Goal: Find specific page/section: Find specific page/section

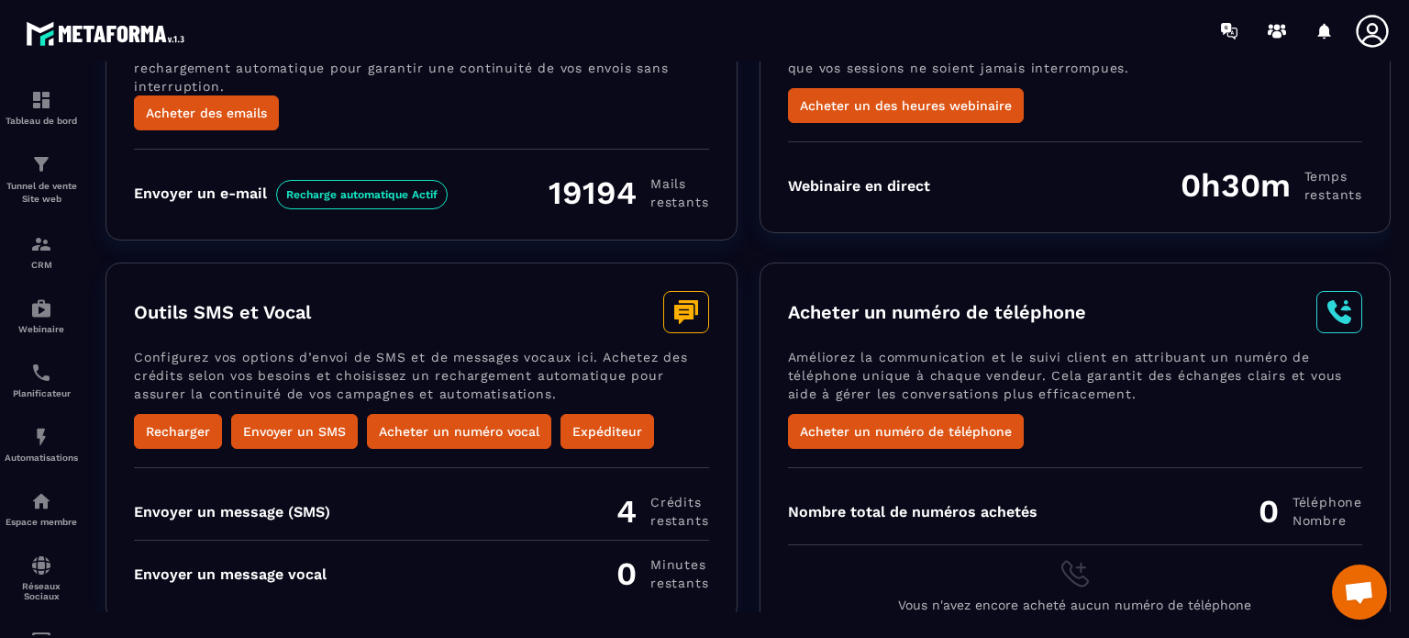
scroll to position [231, 0]
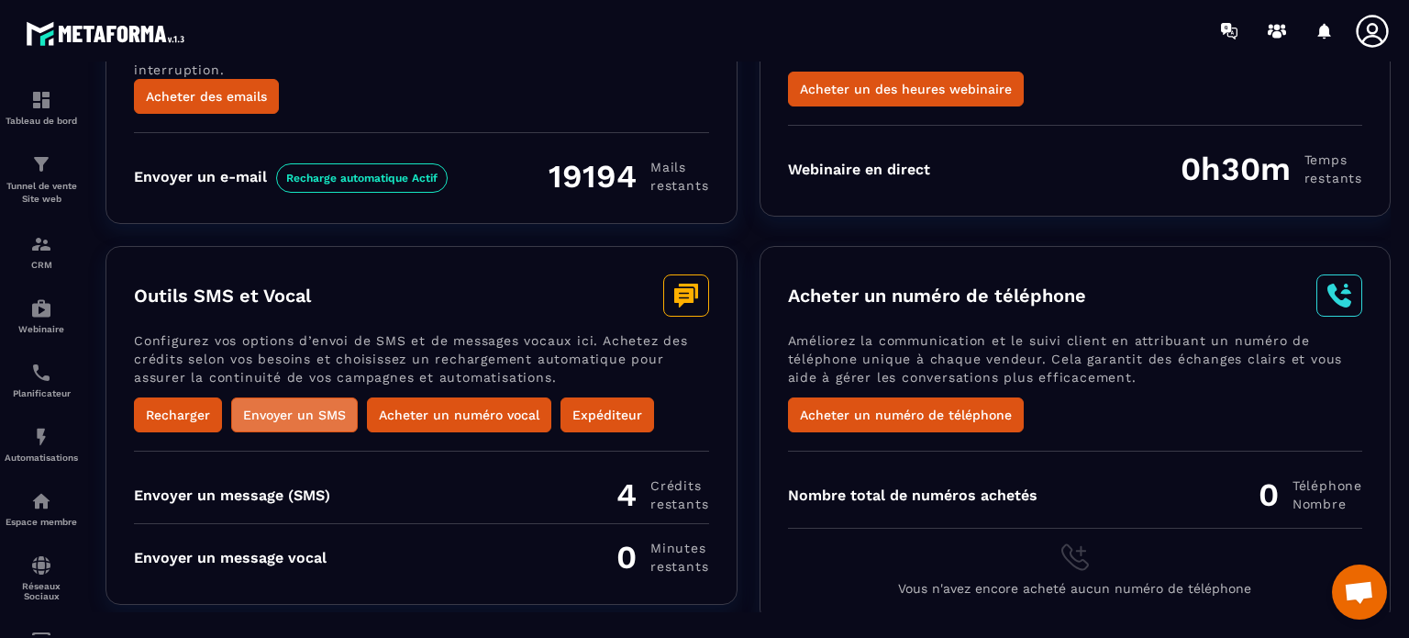
click at [283, 403] on button "Envoyer un SMS" at bounding box center [294, 414] width 127 height 35
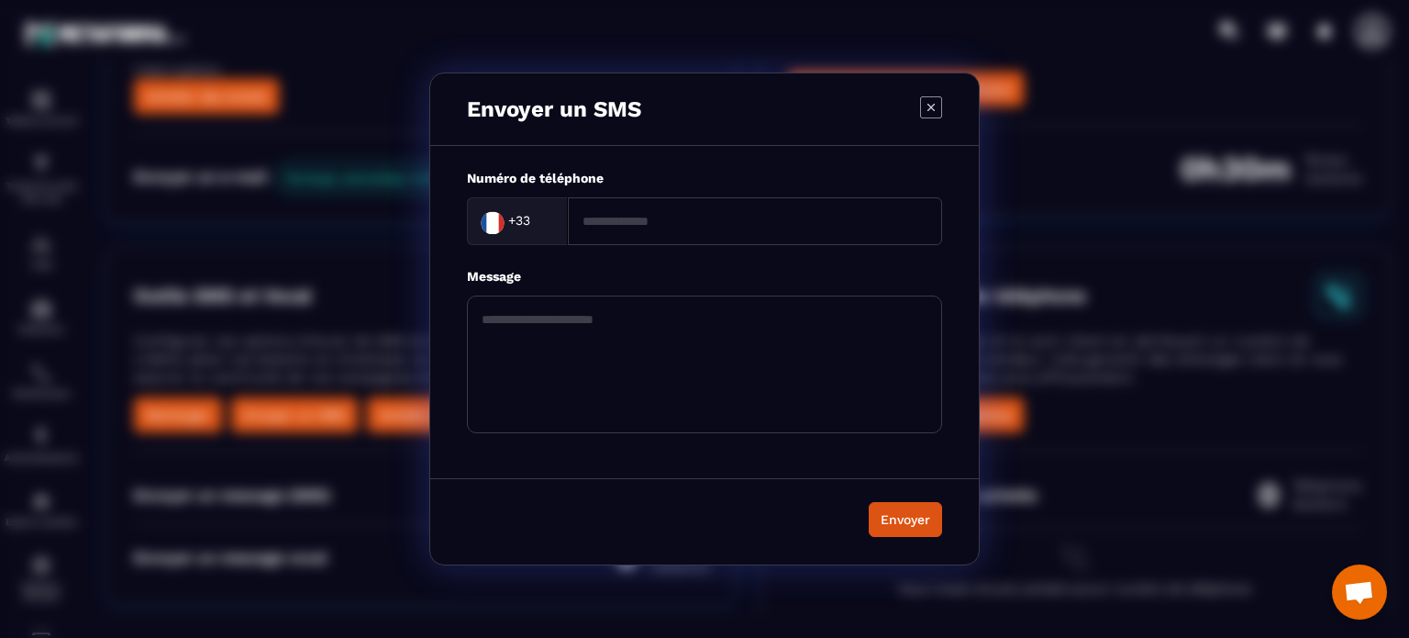
click at [930, 109] on icon "Modal window" at bounding box center [931, 107] width 22 height 22
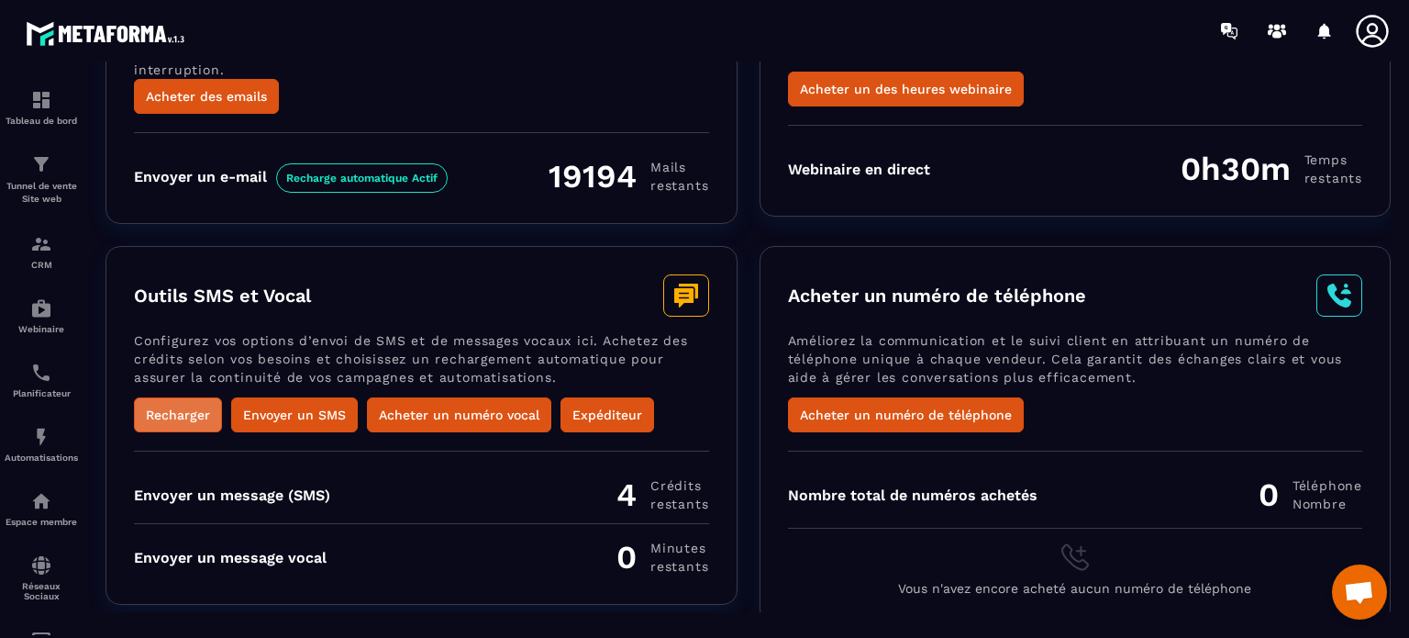
click at [168, 401] on button "Recharger" at bounding box center [178, 414] width 88 height 35
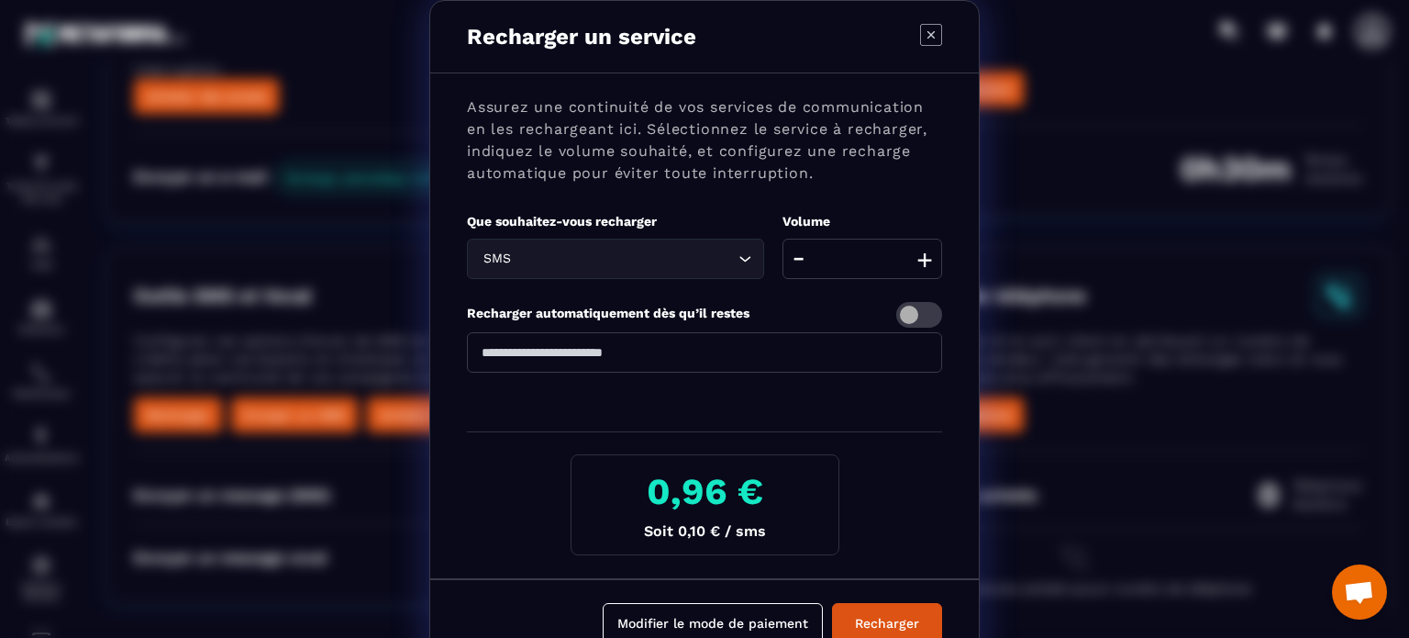
click at [928, 35] on icon "Modal window" at bounding box center [931, 34] width 7 height 7
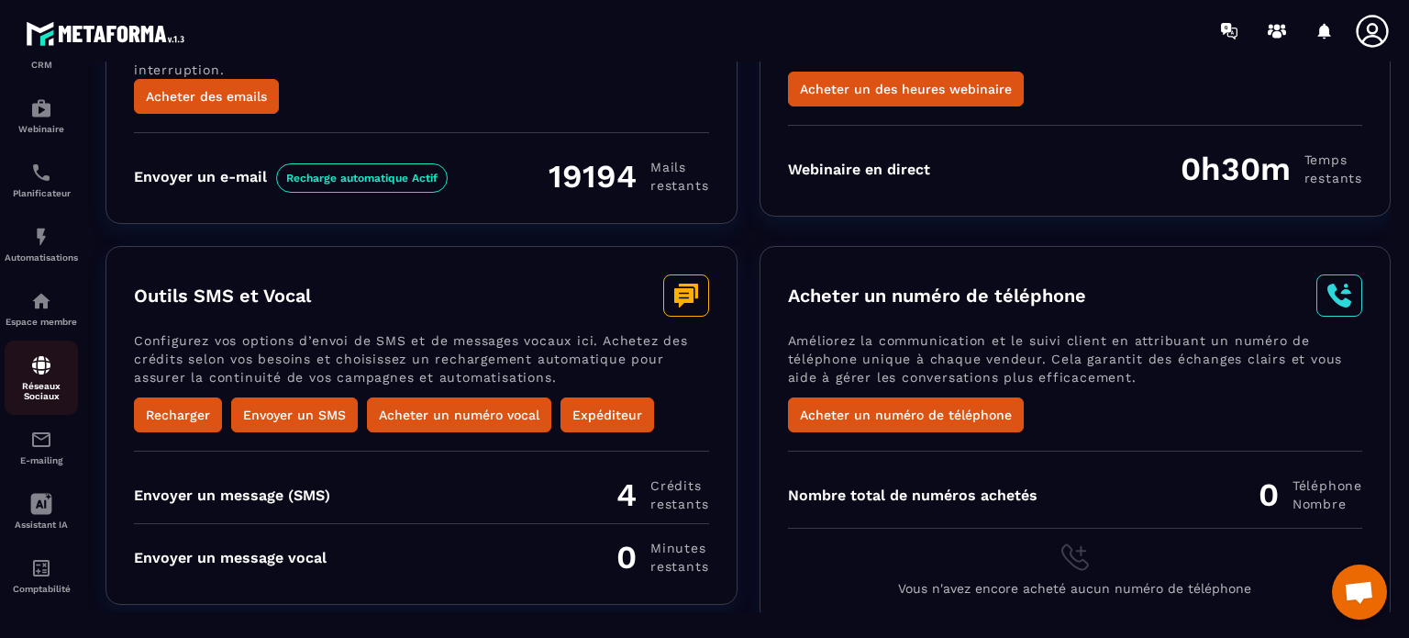
scroll to position [0, 0]
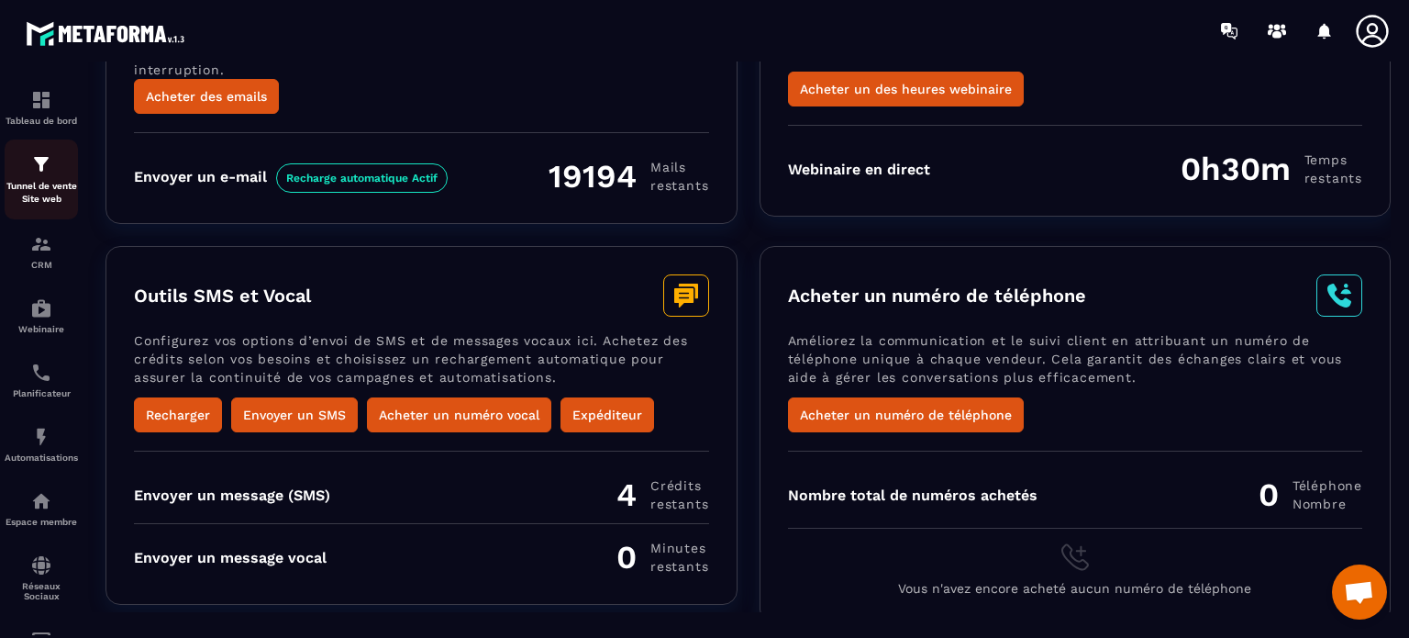
click at [42, 169] on img at bounding box center [41, 164] width 22 height 22
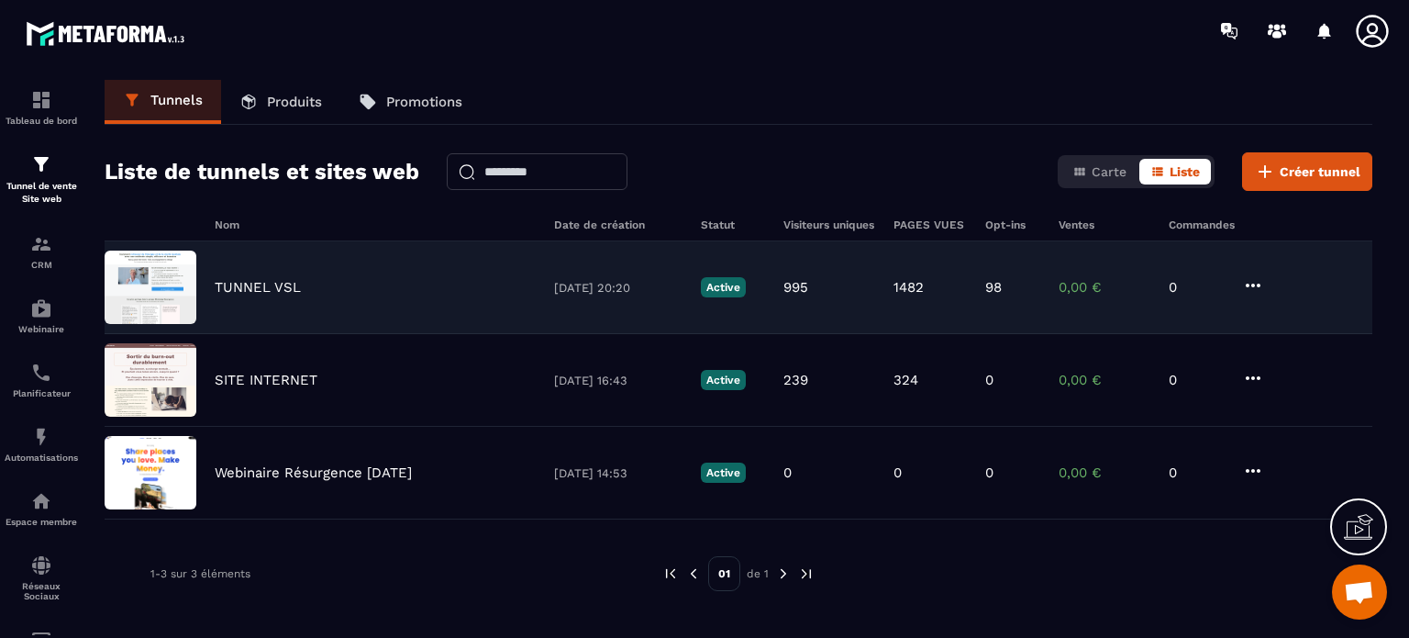
click at [239, 282] on p "TUNNEL VSL" at bounding box center [258, 287] width 86 height 17
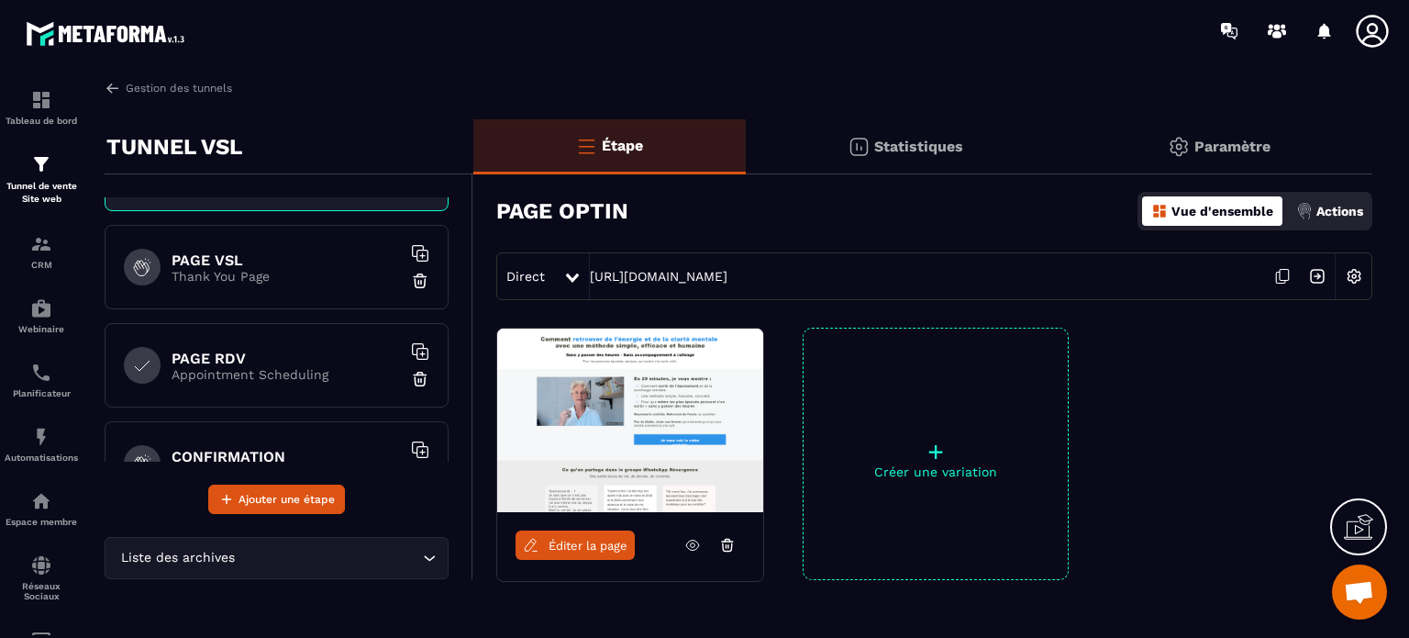
scroll to position [183, 0]
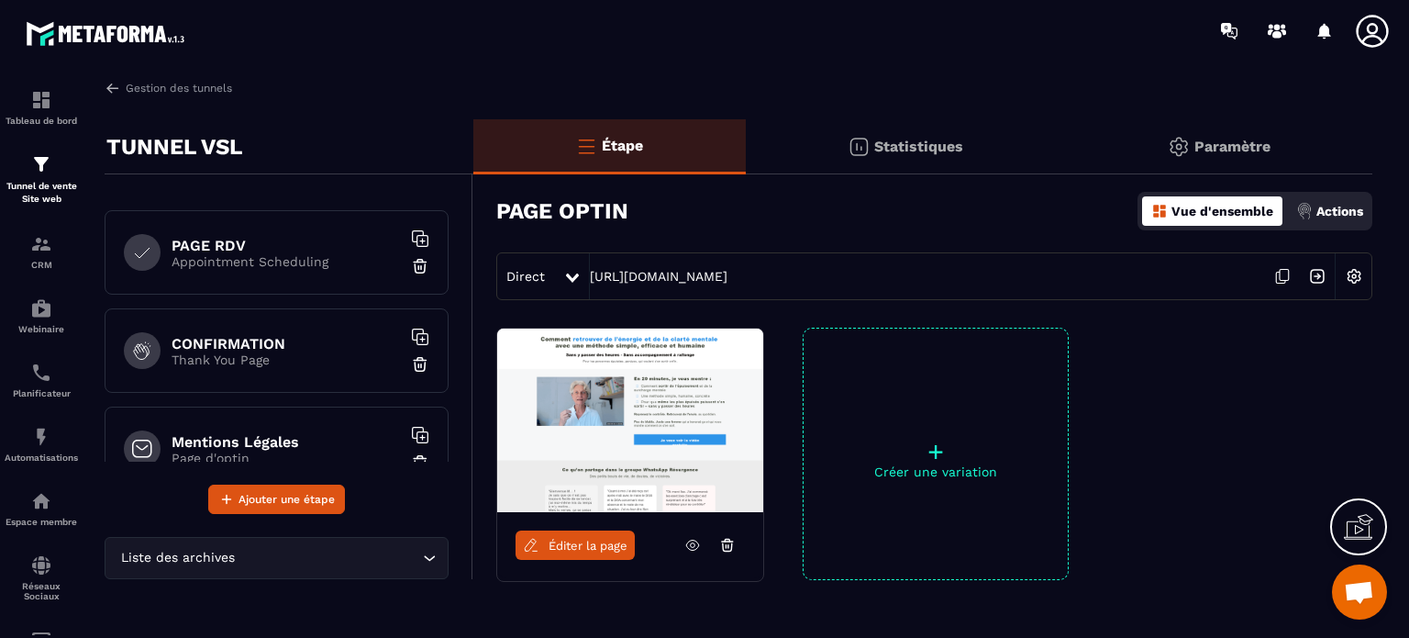
click at [230, 249] on h6 "PAGE RDV" at bounding box center [286, 245] width 229 height 17
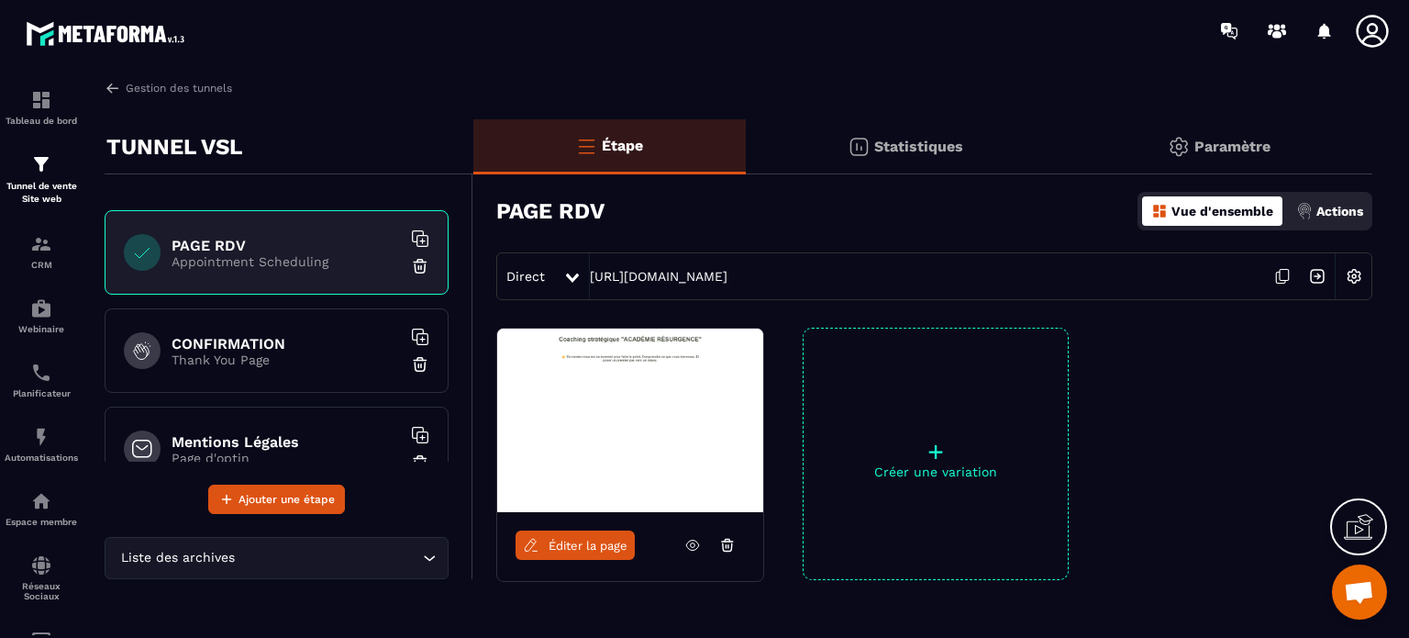
click at [561, 546] on span "Éditer la page" at bounding box center [588, 546] width 79 height 14
